Goal: Check status: Check status

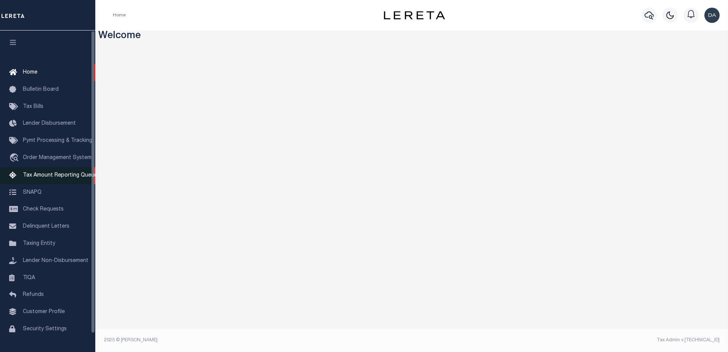
click at [57, 175] on span "Tax Amount Reporting Queue" at bounding box center [60, 175] width 74 height 5
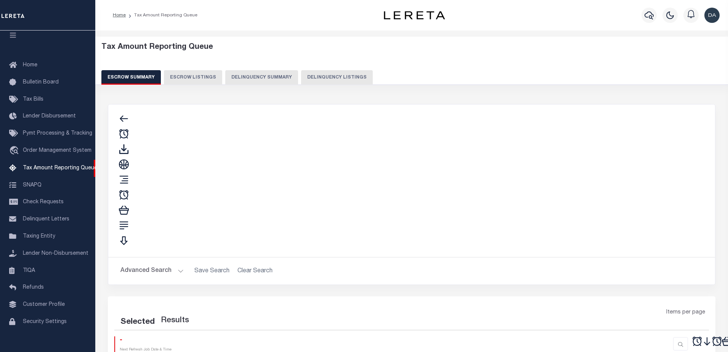
select select "100"
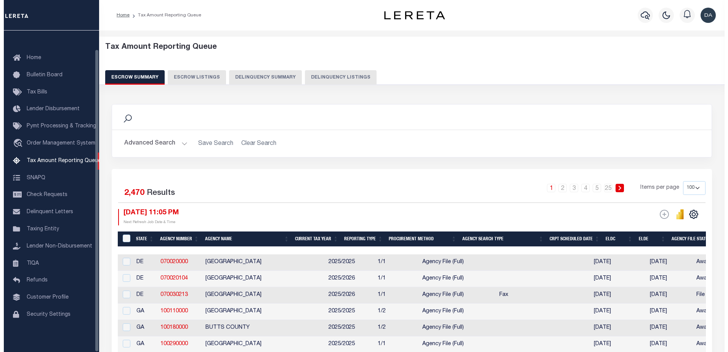
scroll to position [19, 0]
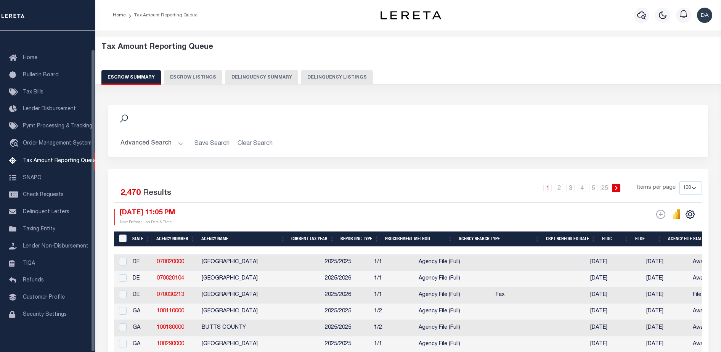
click at [254, 80] on button "Delinquency Summary" at bounding box center [261, 77] width 73 height 14
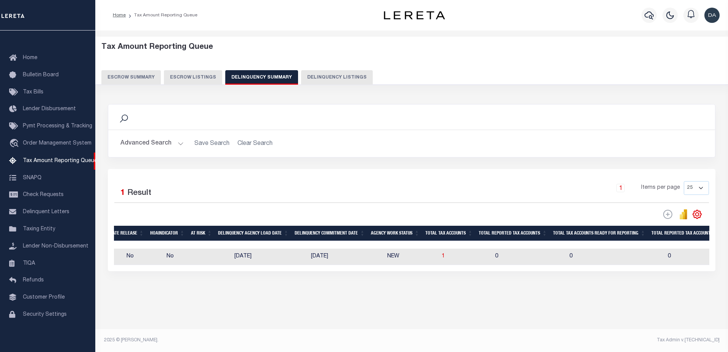
scroll to position [0, 0]
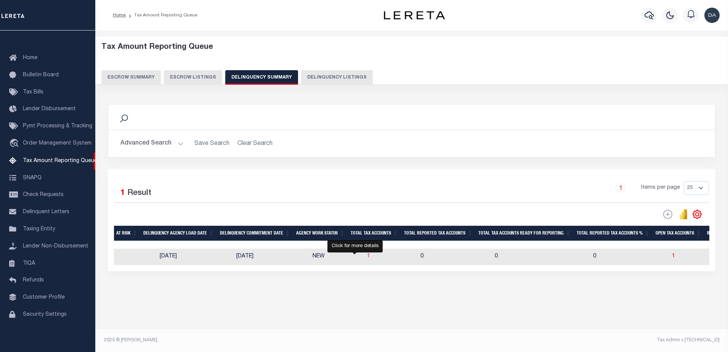
click at [367, 259] on span "1" at bounding box center [368, 255] width 3 height 5
select select "100"
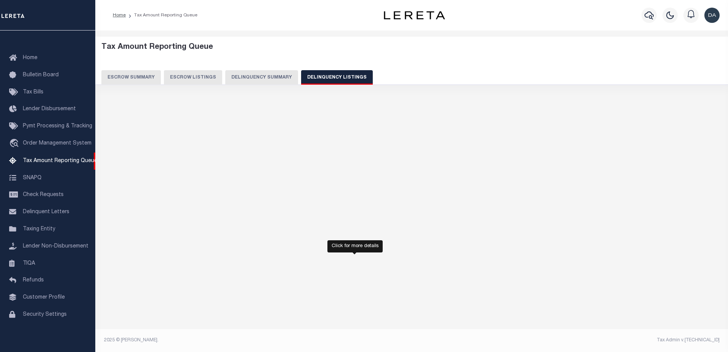
select select "100"
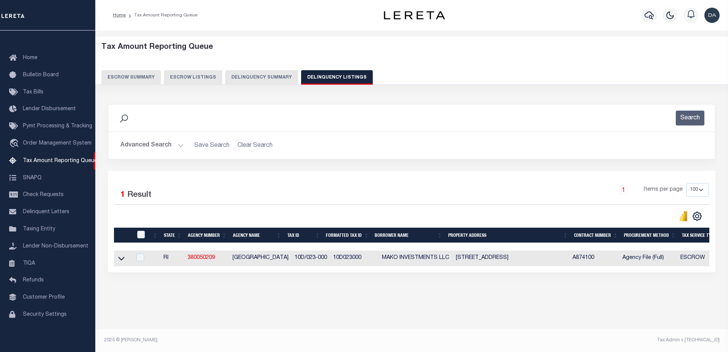
click at [130, 258] on td at bounding box center [123, 258] width 18 height 16
checkbox input "true"
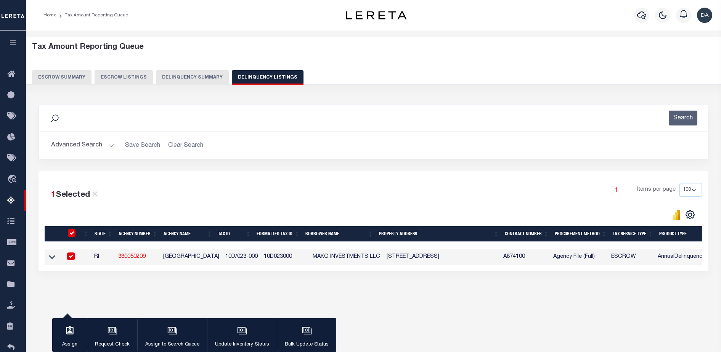
click at [85, 257] on td at bounding box center [84, 257] width 13 height 16
checkbox input "false"
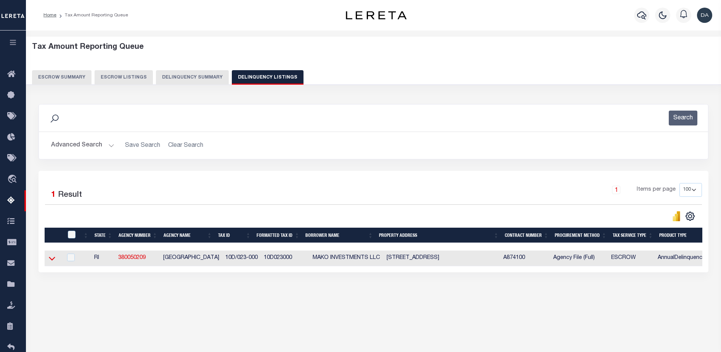
click at [51, 258] on icon at bounding box center [52, 258] width 6 height 8
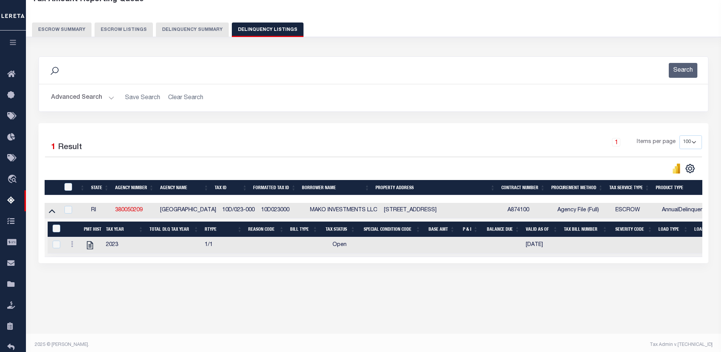
scroll to position [52, 0]
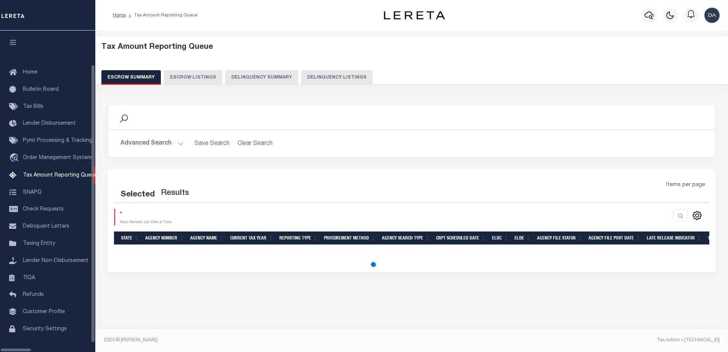
select select "100"
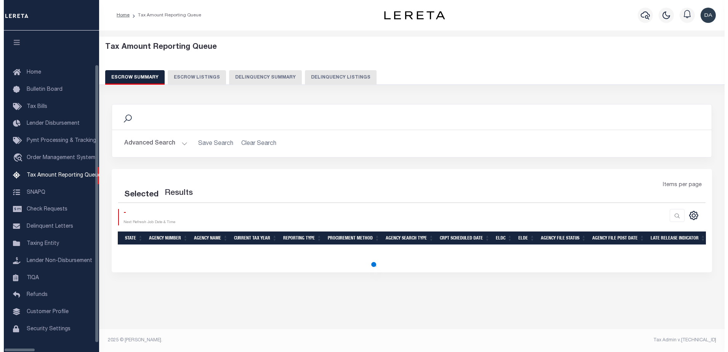
scroll to position [19, 0]
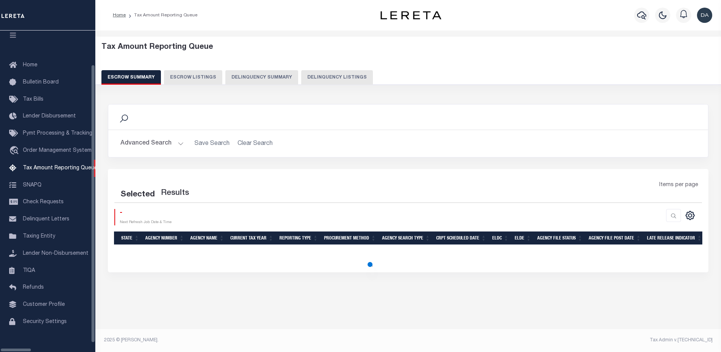
select select "100"
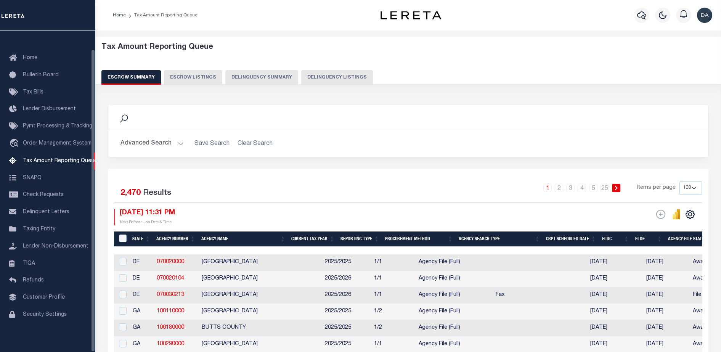
click at [225, 77] on button "Delinquency Summary" at bounding box center [261, 77] width 73 height 14
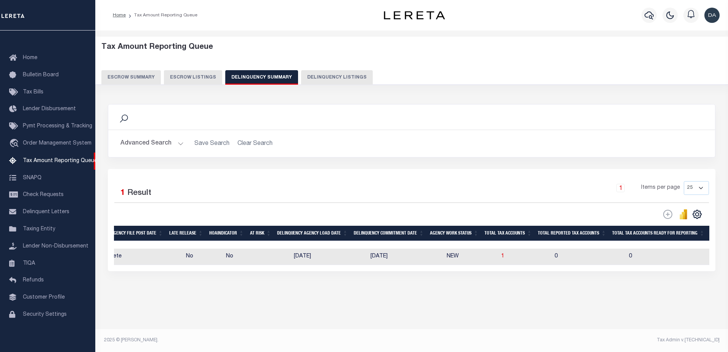
scroll to position [0, 0]
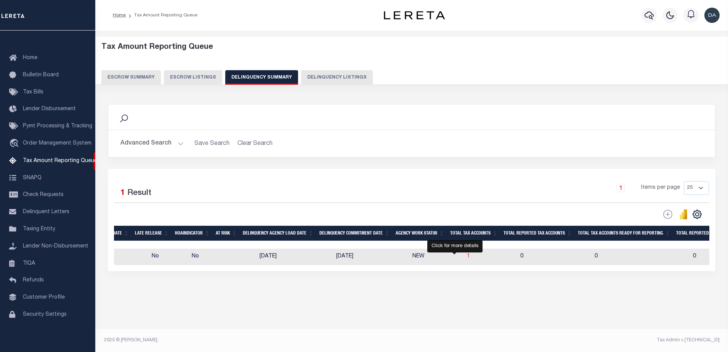
click at [467, 259] on span "1" at bounding box center [468, 255] width 3 height 5
select select "100"
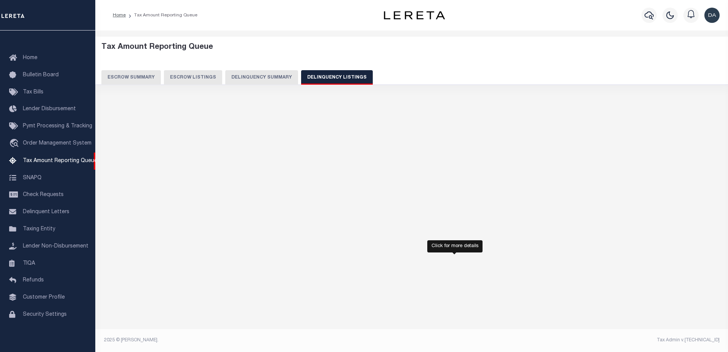
select select "100"
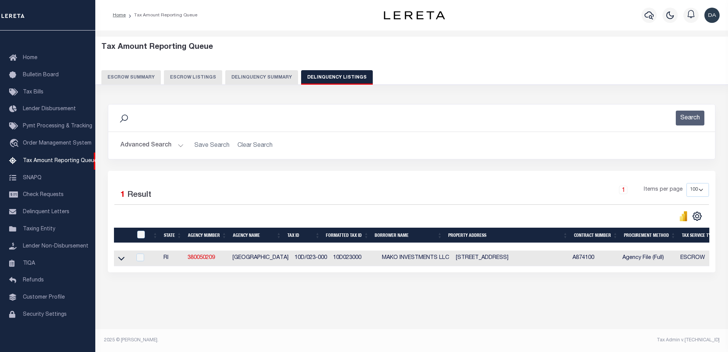
click at [125, 259] on link at bounding box center [121, 257] width 9 height 5
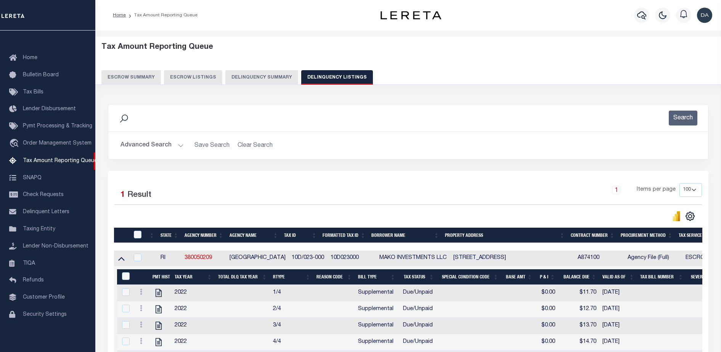
scroll to position [95, 0]
